Goal: Task Accomplishment & Management: Manage account settings

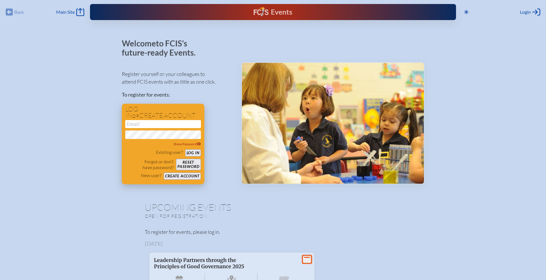
type input "[EMAIL_ADDRESS][DOMAIN_NAME]"
click at [194, 153] on button "Log in" at bounding box center [193, 152] width 16 height 7
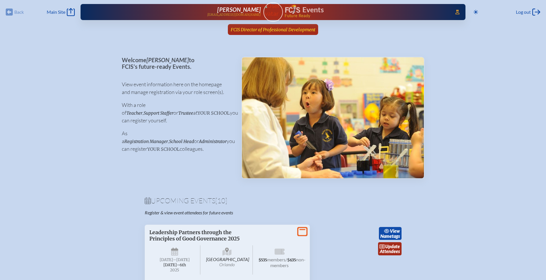
click at [251, 31] on span "FCIS Director of Professional Development" at bounding box center [273, 29] width 85 height 5
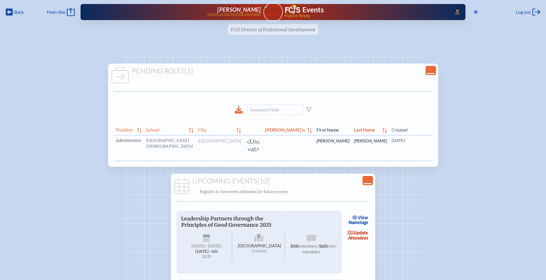
scroll to position [0, 26]
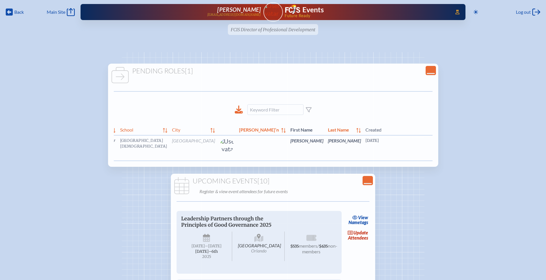
click at [472, 152] on link "edit Person’s Details" at bounding box center [481, 149] width 19 height 18
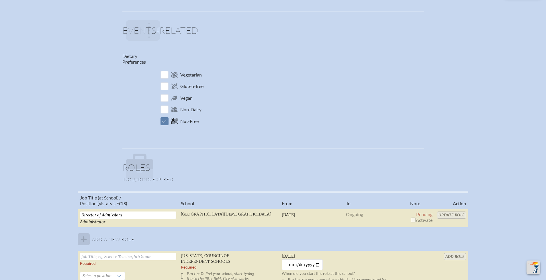
scroll to position [405, 0]
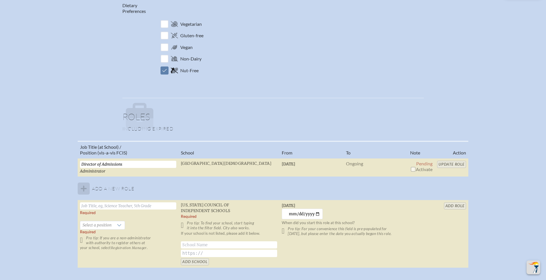
click at [413, 170] on input "checkbox" at bounding box center [413, 169] width 5 height 5
checkbox input "true"
click at [447, 163] on input "Update Role" at bounding box center [451, 164] width 29 height 7
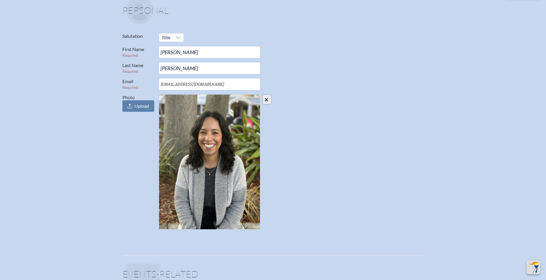
scroll to position [54, 0]
